Goal: Task Accomplishment & Management: Use online tool/utility

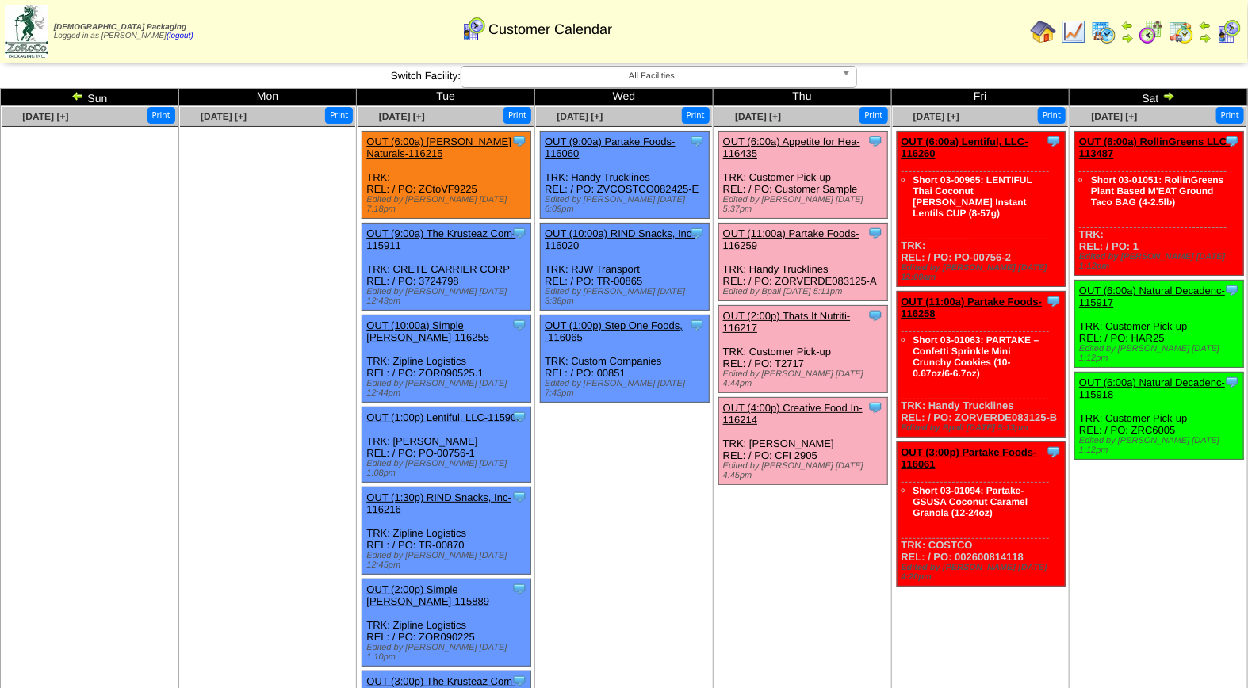
click at [802, 137] on link "OUT (6:00a) Appetite for Hea-116435" at bounding box center [791, 148] width 137 height 24
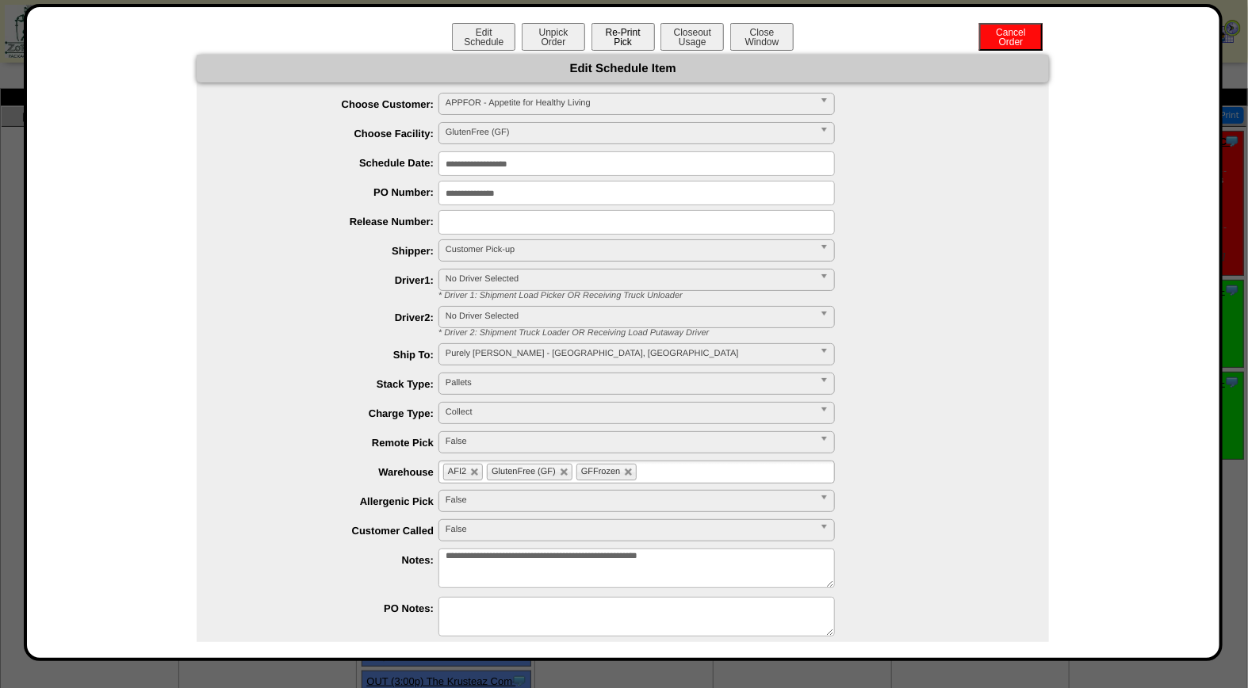
click at [601, 35] on button "Re-Print Pick" at bounding box center [622, 37] width 63 height 28
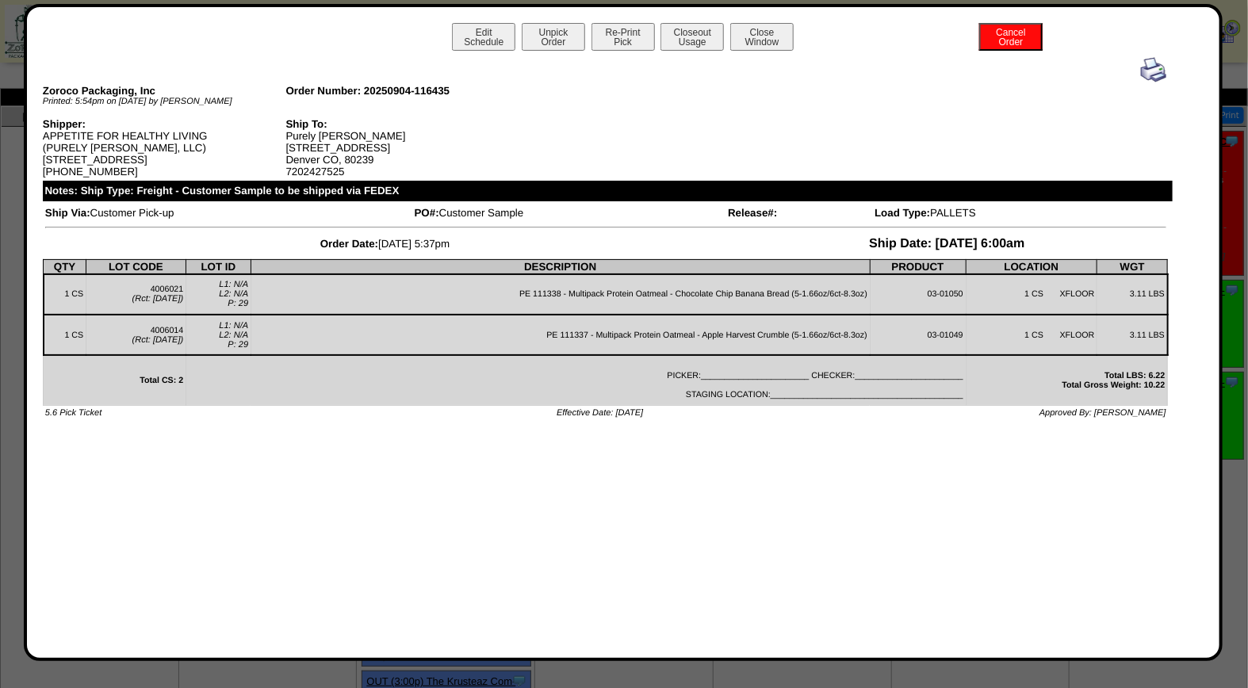
click at [1154, 67] on img at bounding box center [1153, 69] width 25 height 25
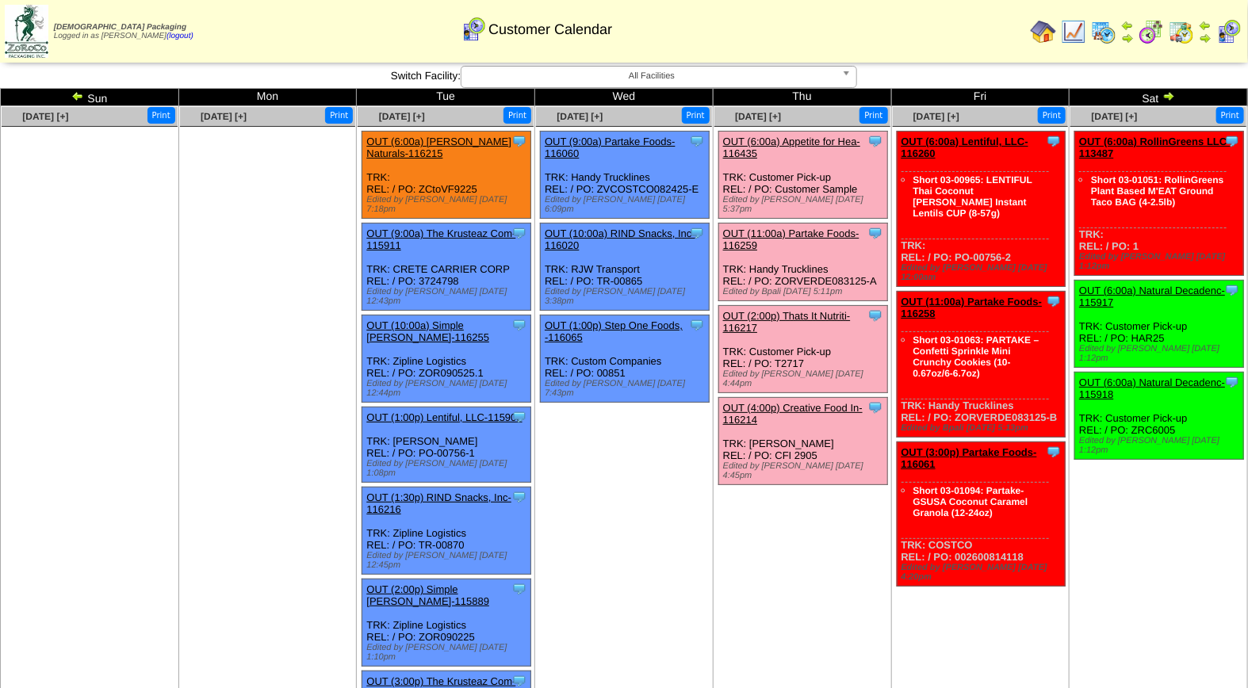
click at [799, 139] on link "OUT (6:00a) Appetite for Hea-116435" at bounding box center [791, 148] width 137 height 24
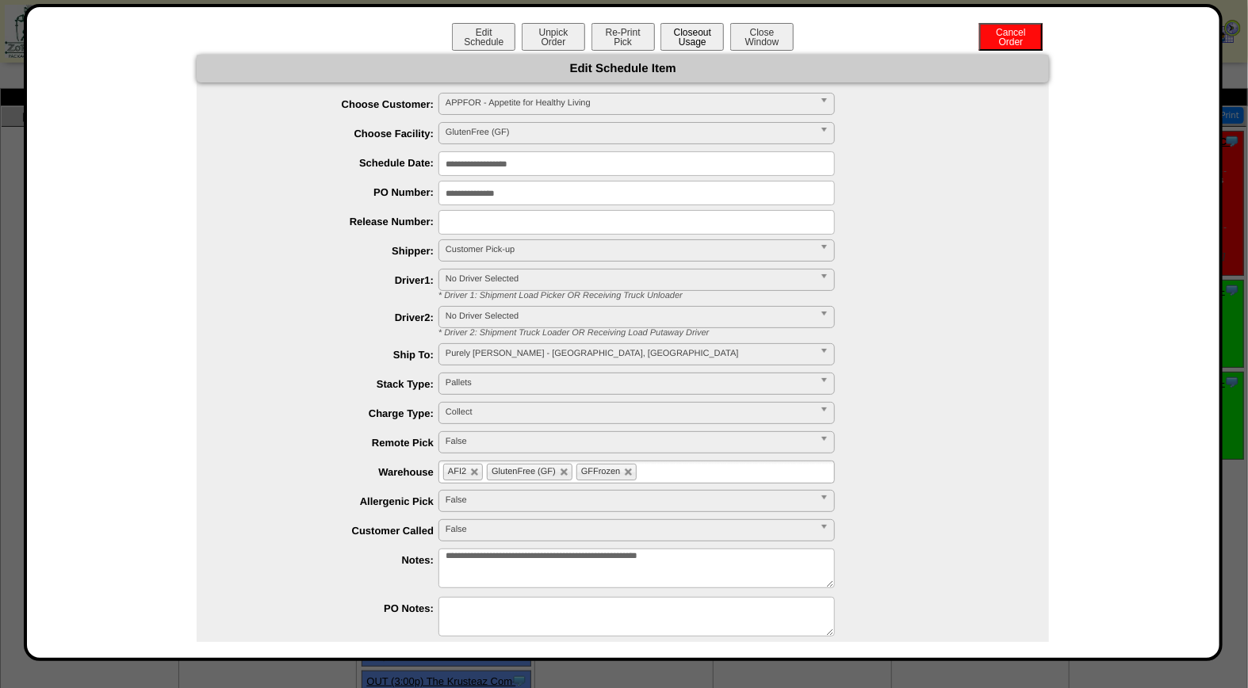
click at [695, 36] on button "Closeout Usage" at bounding box center [691, 37] width 63 height 28
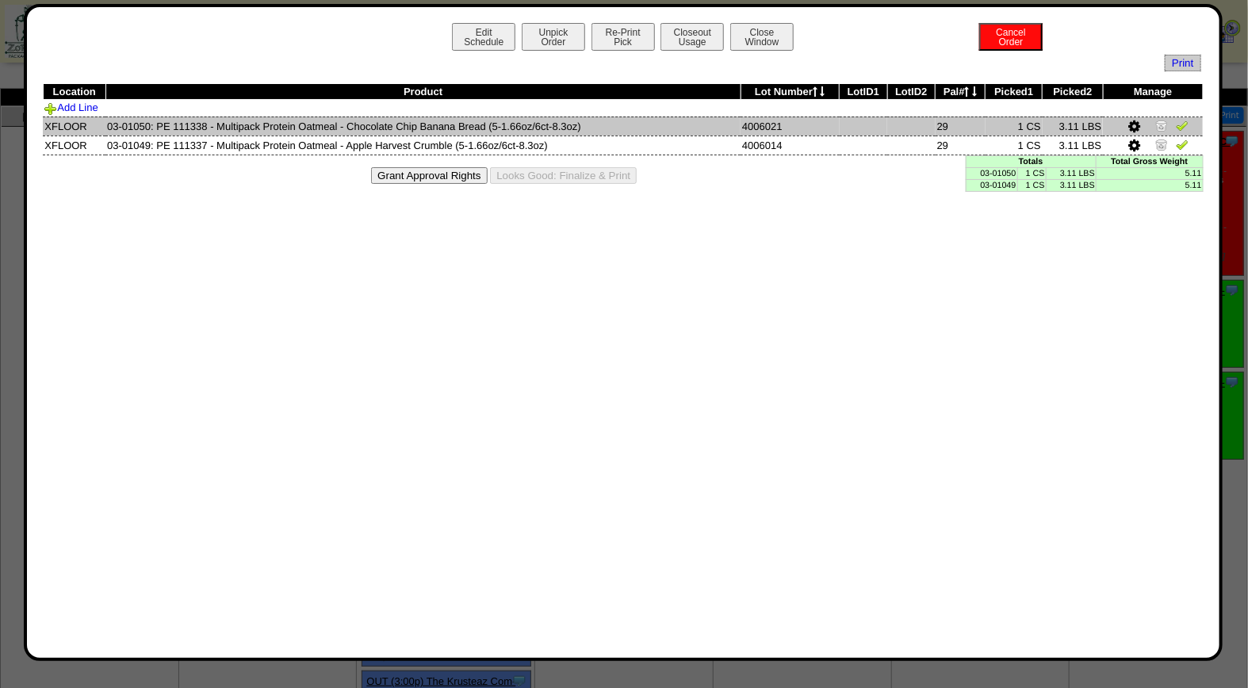
click at [1183, 124] on img at bounding box center [1182, 125] width 13 height 13
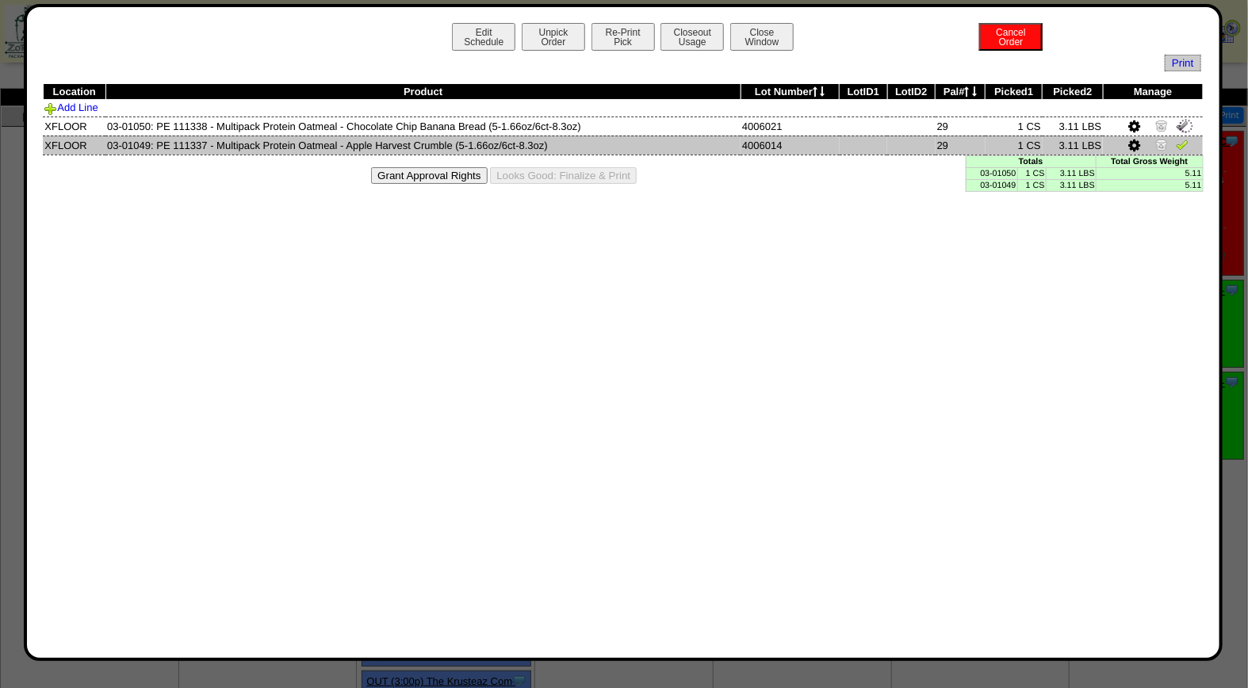
click at [1182, 143] on img at bounding box center [1182, 144] width 13 height 13
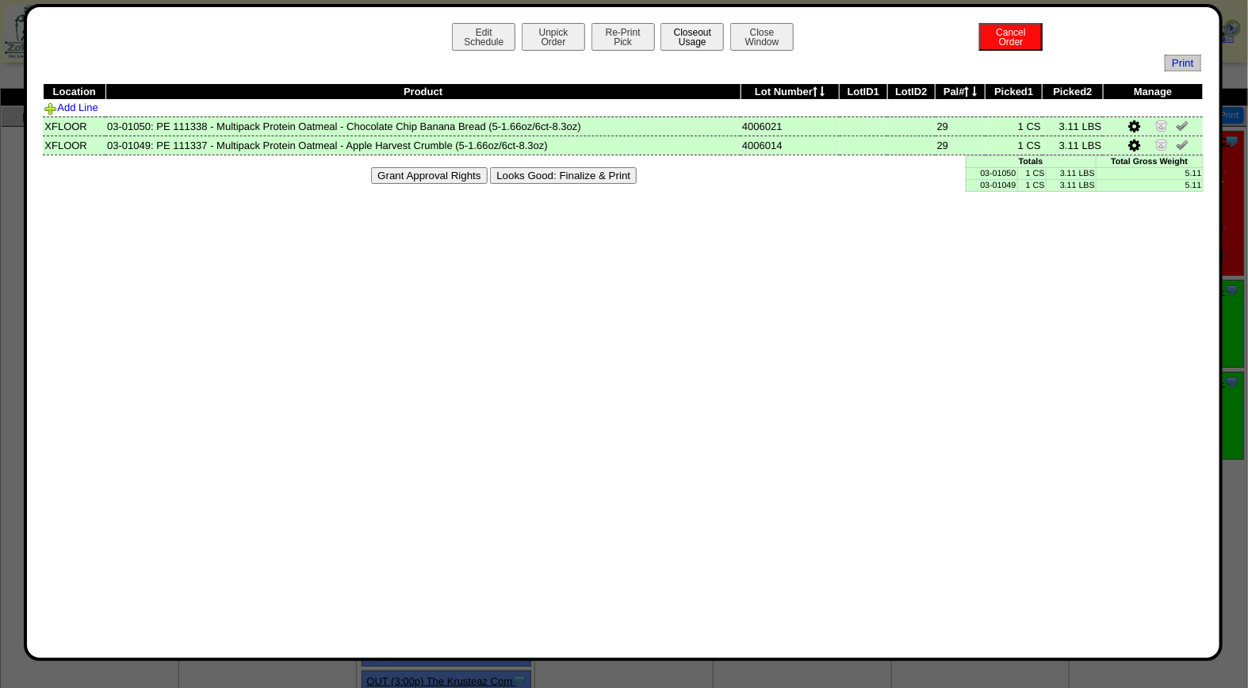
click at [690, 38] on button "Closeout Usage" at bounding box center [691, 37] width 63 height 28
click at [604, 178] on button "Looks Good: Finalize & Print" at bounding box center [563, 175] width 147 height 17
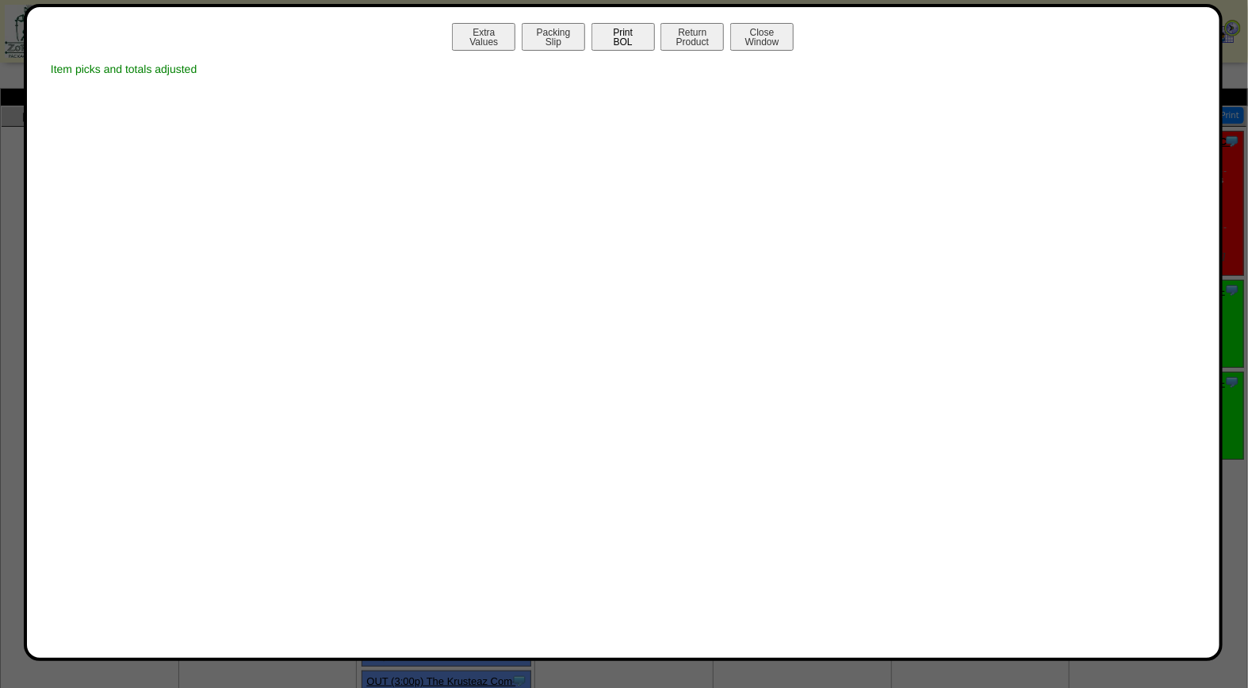
click at [628, 36] on button "Print BOL" at bounding box center [622, 37] width 63 height 28
